Goal: Information Seeking & Learning: Learn about a topic

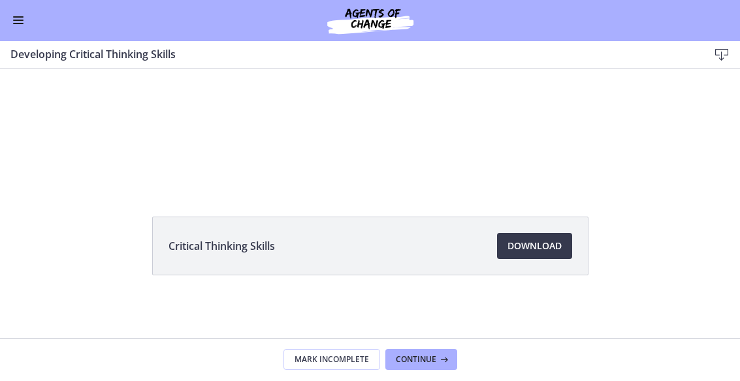
scroll to position [95, 0]
click at [436, 362] on icon at bounding box center [442, 360] width 13 height 10
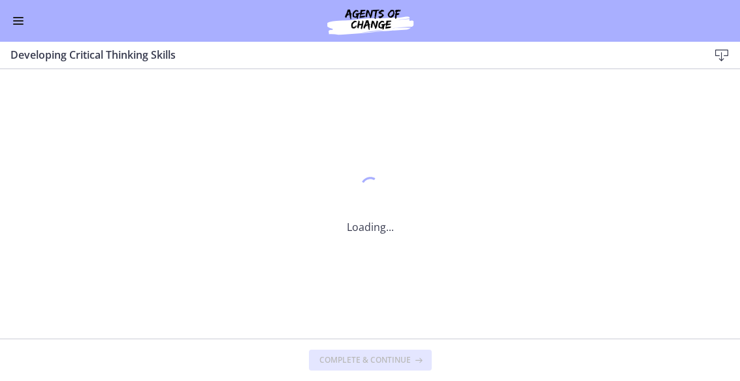
scroll to position [0, 0]
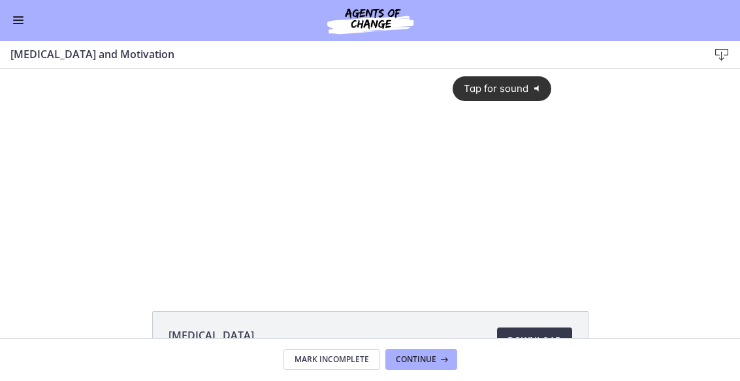
click at [511, 82] on span "Tap for sound" at bounding box center [491, 88] width 74 height 12
click at [353, 205] on div at bounding box center [370, 175] width 379 height 213
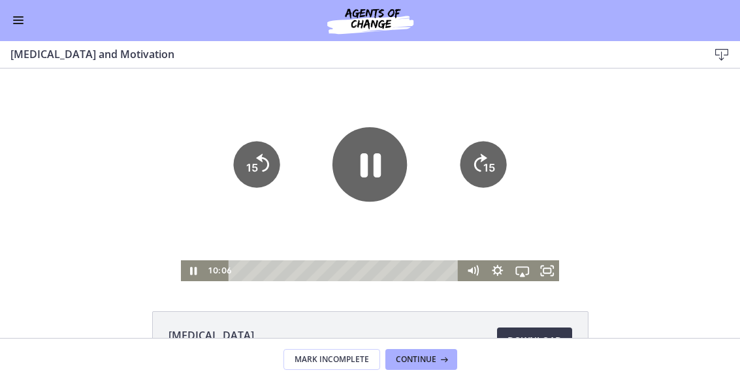
click at [364, 170] on icon "Pause" at bounding box center [370, 165] width 20 height 24
click at [372, 168] on icon "Play Video" at bounding box center [369, 164] width 19 height 26
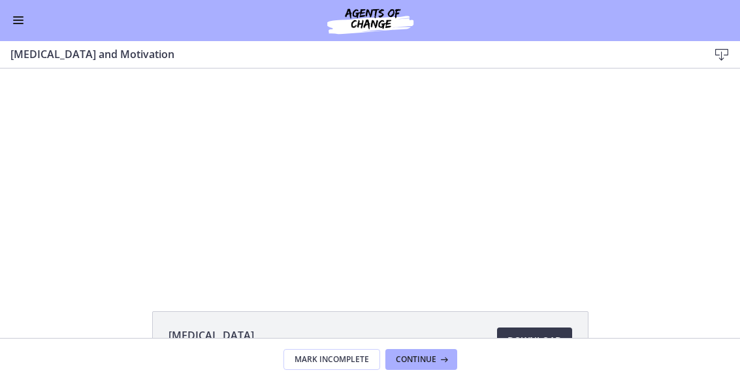
click at [351, 167] on div at bounding box center [370, 175] width 379 height 213
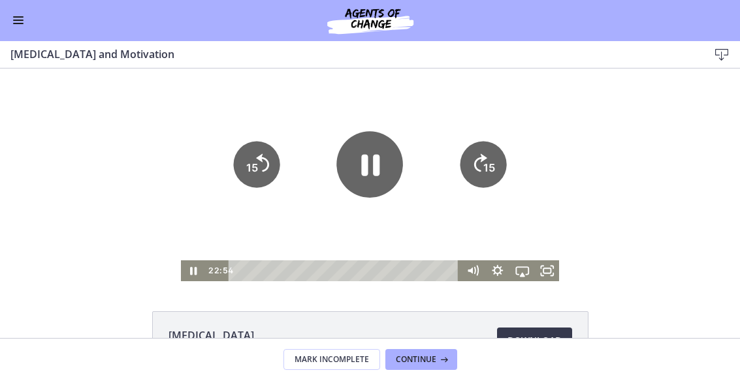
click at [366, 163] on icon "Pause" at bounding box center [371, 166] width 18 height 22
click at [393, 176] on icon "Play Video" at bounding box center [370, 164] width 66 height 66
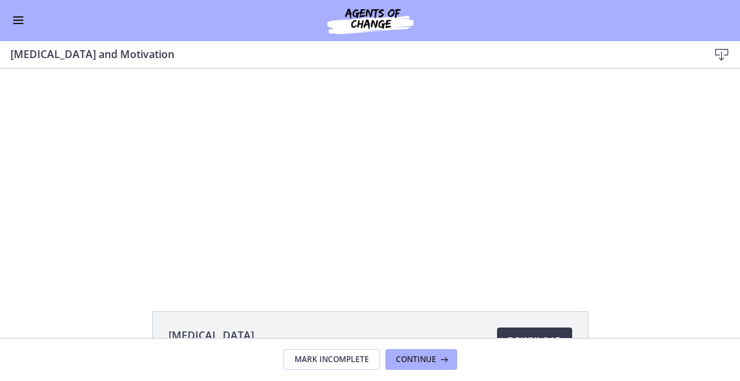
click at [188, 178] on div at bounding box center [370, 175] width 379 height 213
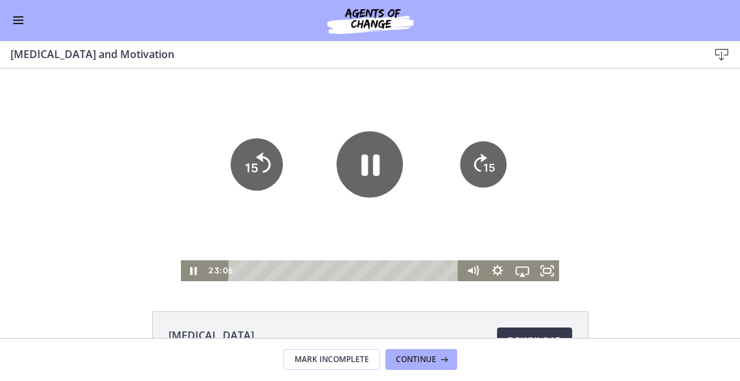
click at [253, 172] on tspan "15" at bounding box center [251, 168] width 14 height 14
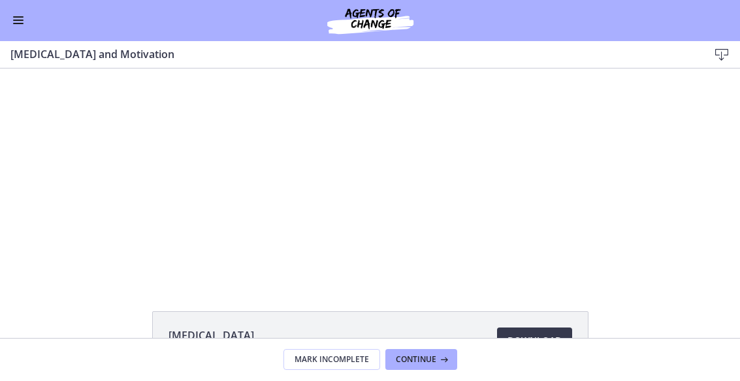
click at [708, 261] on div "Tap for sound @keyframes VOLUME_SMALL_WAVE_FLASH { 0% { opacity: 0; } 33% { opa…" at bounding box center [370, 175] width 740 height 213
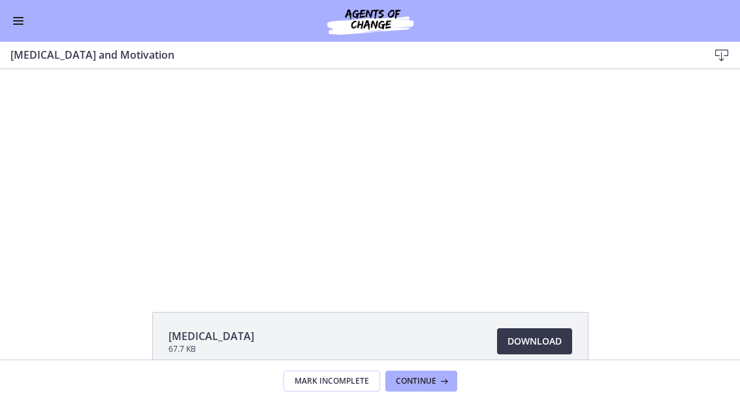
click at [404, 200] on div at bounding box center [370, 175] width 379 height 213
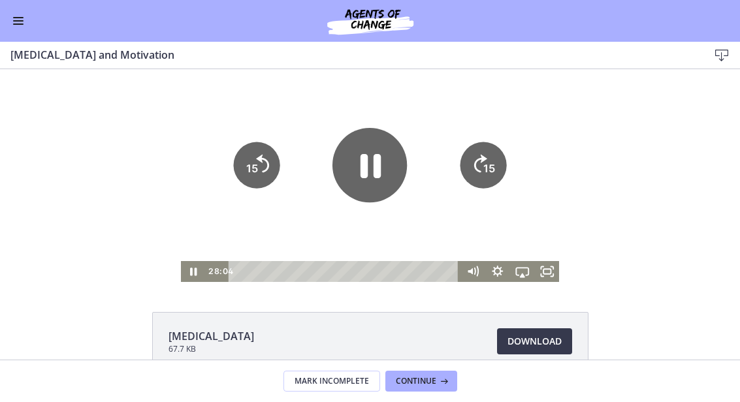
click at [372, 172] on icon "Pause" at bounding box center [369, 165] width 74 height 74
click at [660, 222] on div "Tap for sound @keyframes VOLUME_SMALL_WAVE_FLASH { 0% { opacity: 0; } 33% { opa…" at bounding box center [370, 175] width 740 height 213
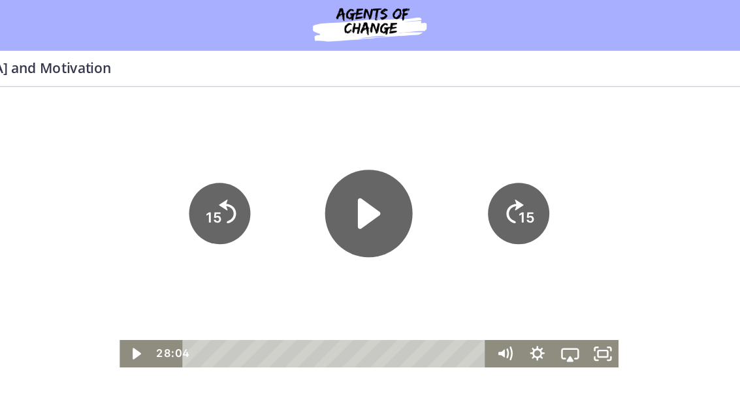
click at [250, 180] on icon "Play Video" at bounding box center [251, 183] width 17 height 24
click at [488, 210] on div "Tap for sound @keyframes VOLUME_SMALL_WAVE_FLASH { 0% { opacity: 0; } 33% { opa…" at bounding box center [251, 193] width 740 height 213
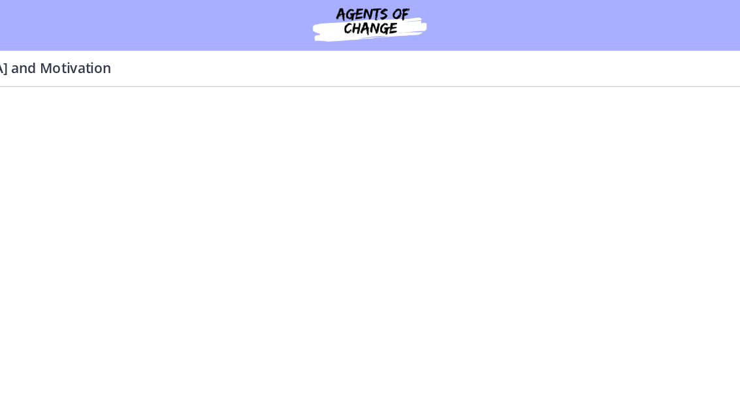
click at [257, 196] on div at bounding box center [251, 193] width 379 height 213
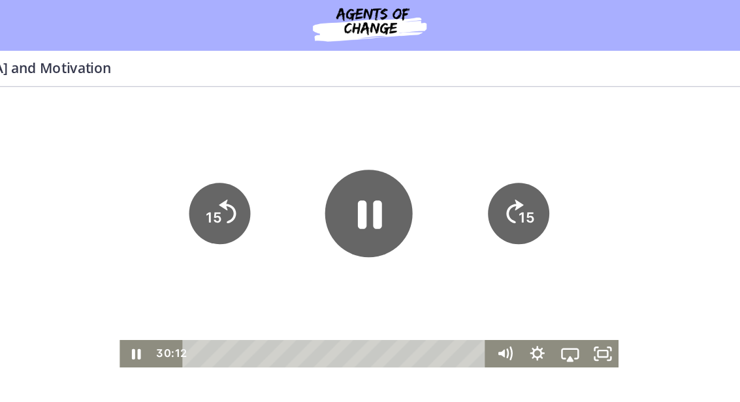
click at [251, 193] on icon "Pause" at bounding box center [251, 183] width 66 height 66
click at [245, 187] on icon "Play Video" at bounding box center [251, 183] width 17 height 24
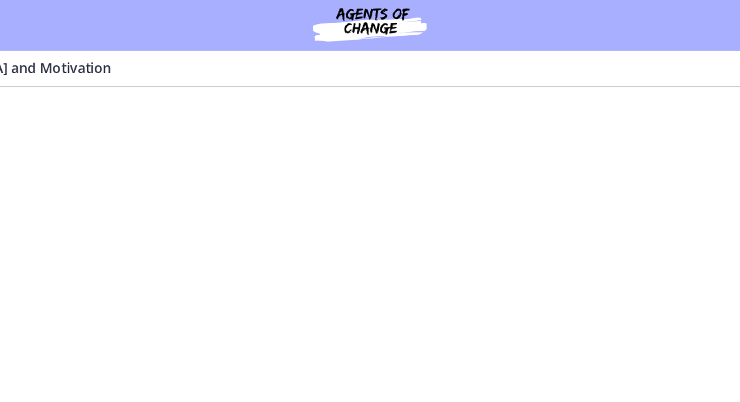
click at [245, 198] on div at bounding box center [251, 193] width 379 height 213
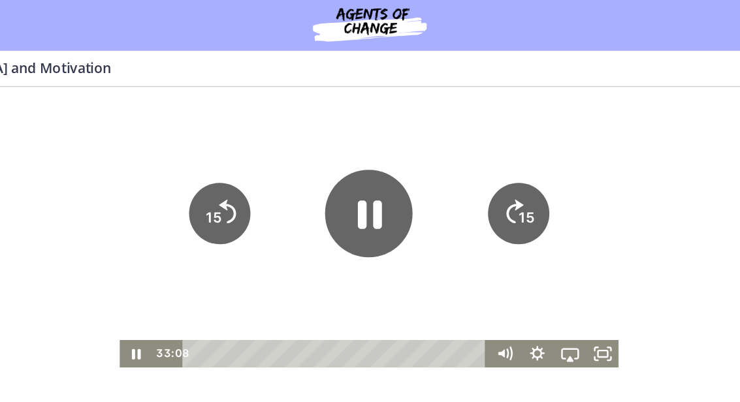
click at [245, 178] on icon "Pause" at bounding box center [252, 184] width 18 height 22
click at [253, 191] on icon "Play Video" at bounding box center [251, 183] width 66 height 66
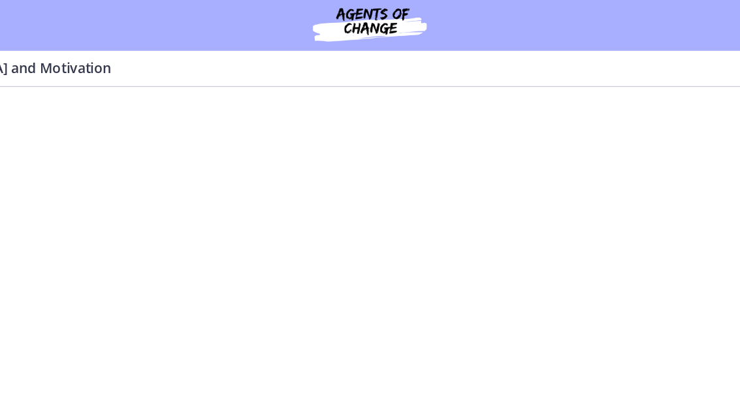
click at [216, 183] on div at bounding box center [251, 193] width 379 height 213
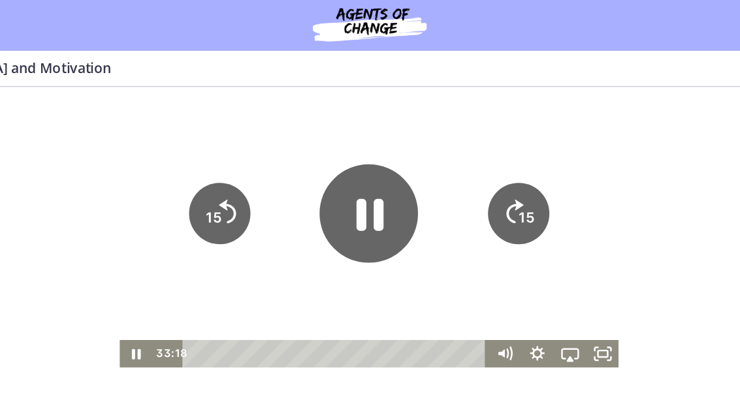
click at [247, 183] on icon "Pause" at bounding box center [252, 184] width 20 height 24
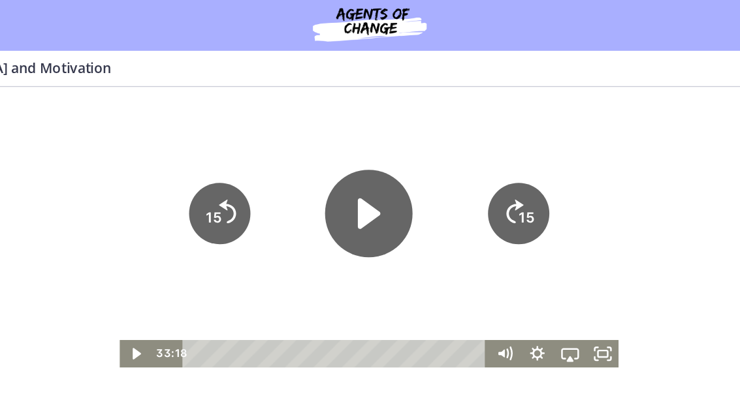
click at [193, 193] on div at bounding box center [251, 193] width 379 height 213
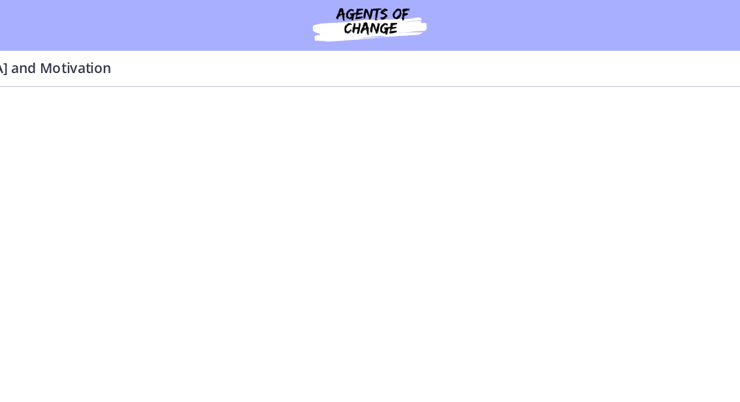
click at [247, 200] on div at bounding box center [251, 193] width 379 height 213
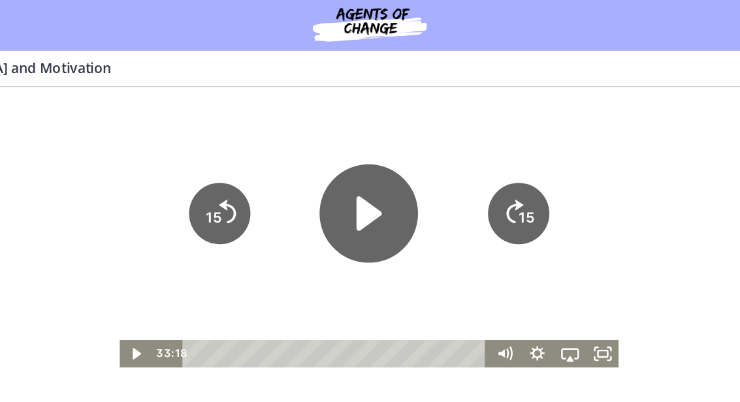
click at [259, 195] on icon "Play Video" at bounding box center [251, 183] width 74 height 74
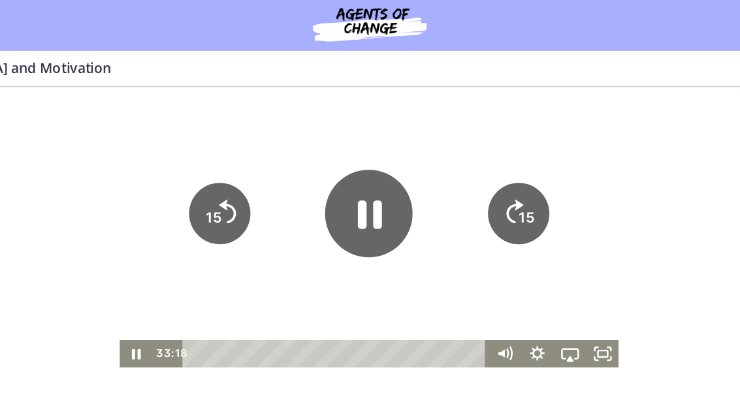
click at [206, 203] on div at bounding box center [251, 193] width 379 height 213
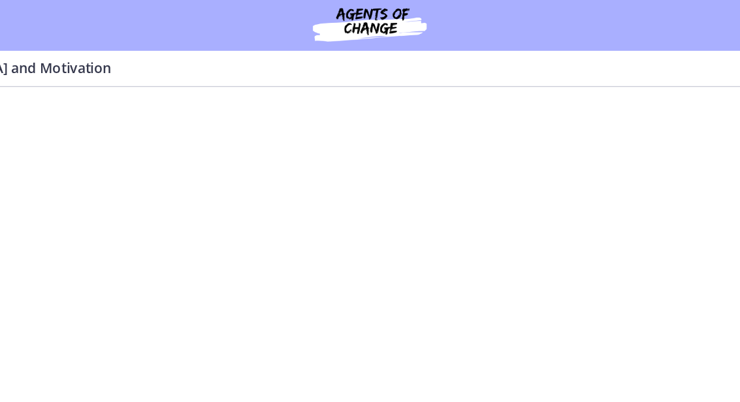
click at [225, 200] on div at bounding box center [251, 193] width 379 height 213
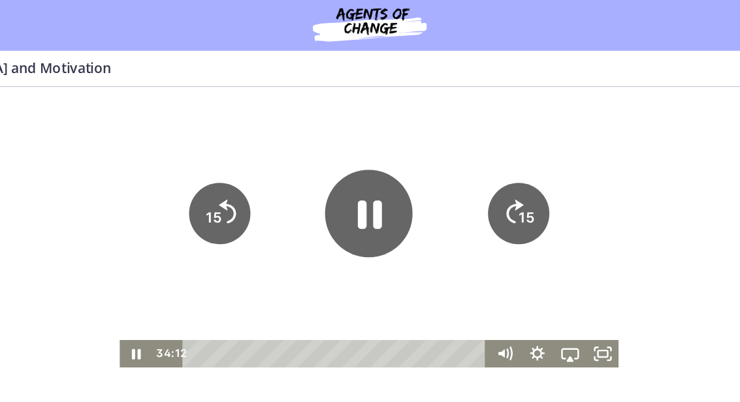
click at [246, 191] on icon "Pause" at bounding box center [252, 184] width 18 height 22
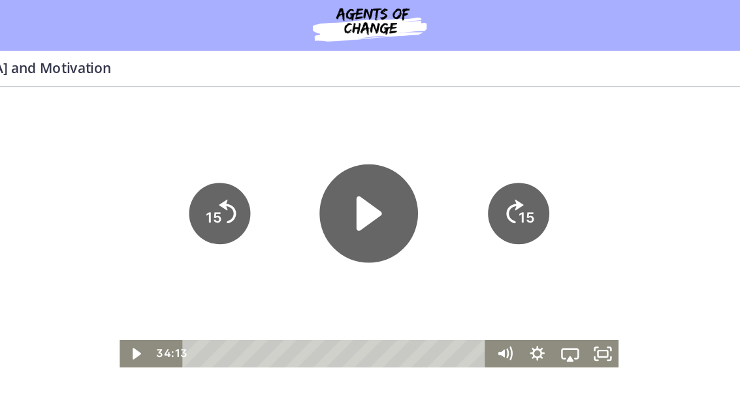
click at [247, 176] on icon "Play Video" at bounding box center [251, 183] width 19 height 26
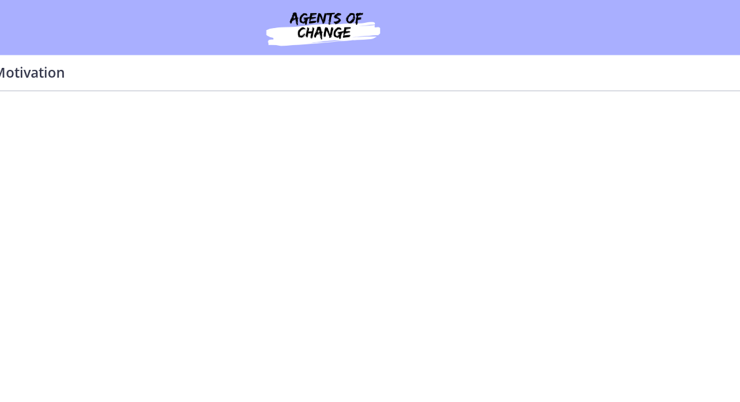
click at [242, 217] on div at bounding box center [205, 197] width 379 height 213
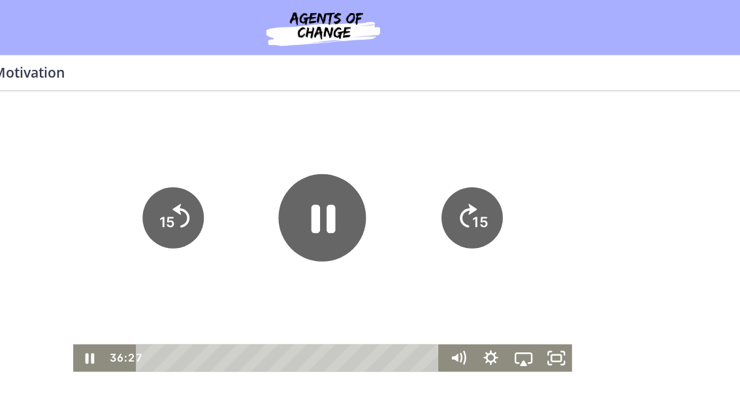
click at [205, 195] on icon "Pause" at bounding box center [205, 186] width 66 height 66
click at [202, 185] on icon "Play Video" at bounding box center [205, 187] width 17 height 24
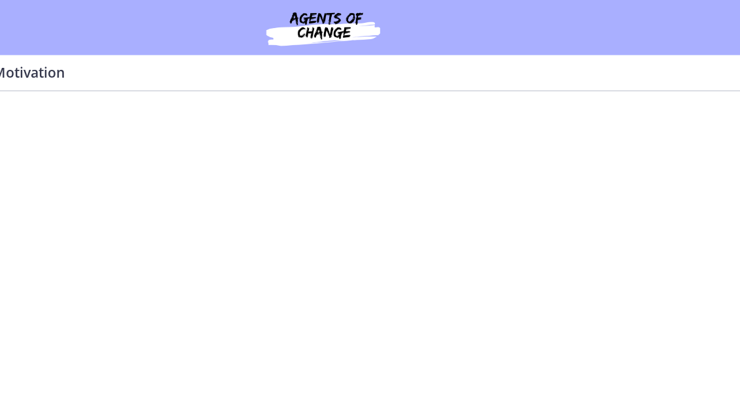
click at [157, 182] on div at bounding box center [205, 197] width 379 height 213
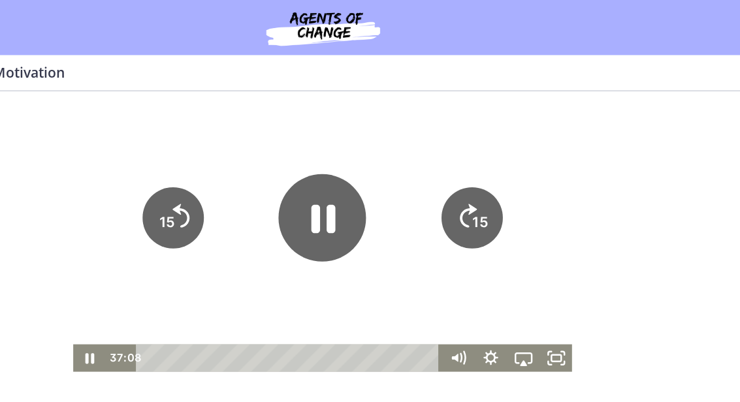
click at [96, 180] on icon "Skip back 15 seconds" at bounding box center [97, 185] width 13 height 18
click at [84, 197] on tspan "15" at bounding box center [86, 190] width 14 height 14
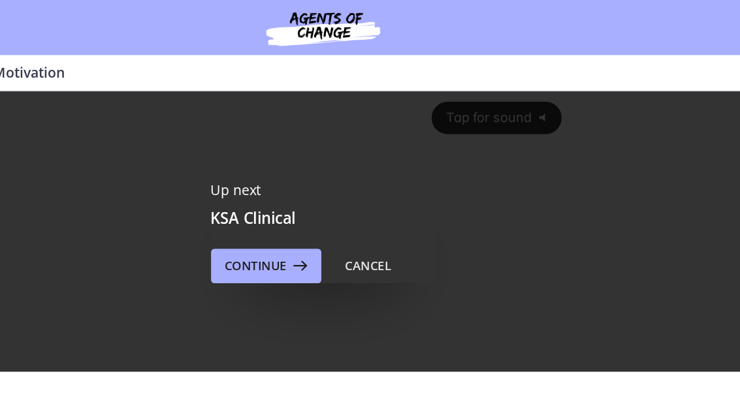
click at [387, 204] on div "Cancel" at bounding box center [404, 202] width 35 height 16
